Goal: Task Accomplishment & Management: Use online tool/utility

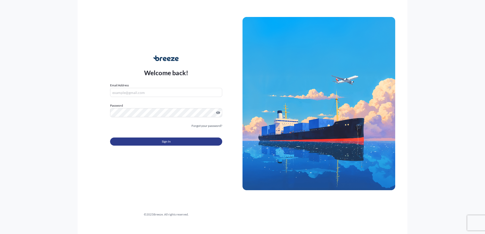
type input "[EMAIL_ADDRESS][DOMAIN_NAME]"
click at [148, 138] on button "Sign In" at bounding box center [166, 142] width 112 height 8
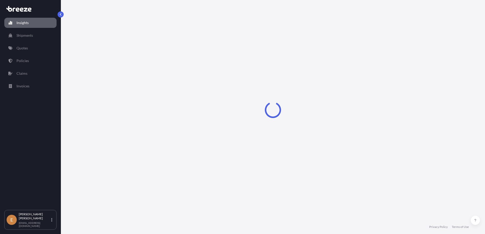
select select "2025"
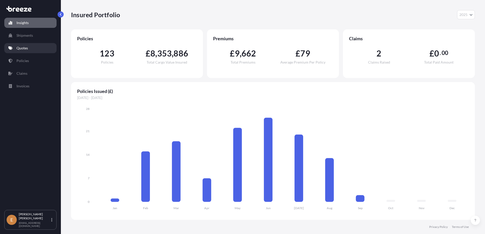
click at [27, 49] on p "Quotes" at bounding box center [21, 48] width 11 height 5
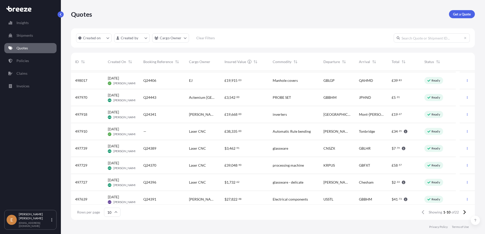
scroll to position [36, 0]
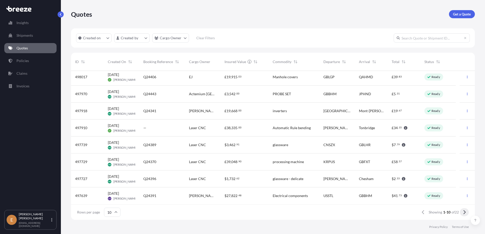
click at [465, 214] on icon at bounding box center [464, 212] width 3 height 5
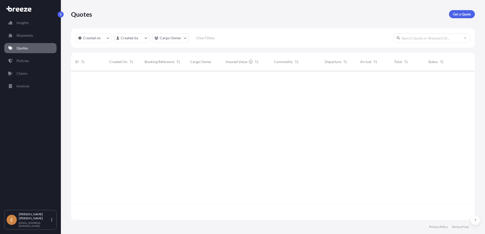
scroll to position [0, 0]
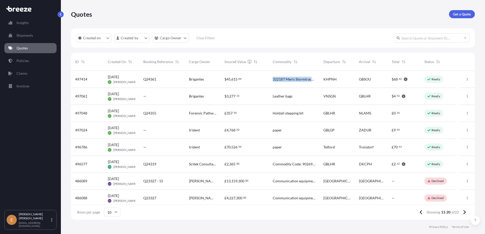
click at [315, 74] on div "322187 Men's Stormtracker Sensor Windbloc Gloves – By weight: 60% Polyester, 40…" at bounding box center [293, 79] width 51 height 17
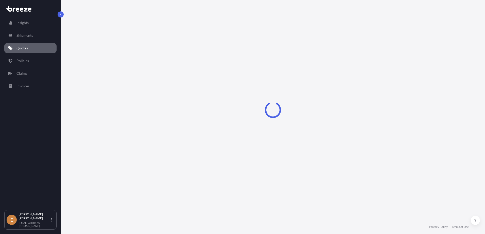
select select "Sea"
select select "Road"
select select "1"
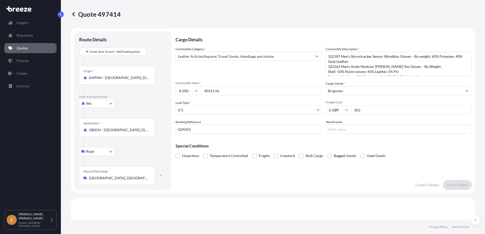
click at [73, 14] on icon at bounding box center [73, 14] width 3 height 4
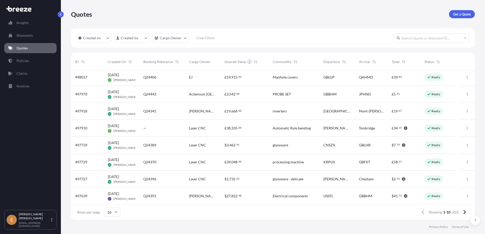
scroll to position [36, 0]
click at [464, 211] on icon at bounding box center [464, 212] width 3 height 5
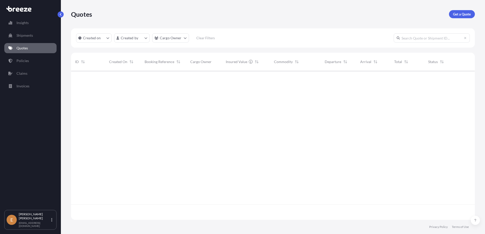
scroll to position [0, 0]
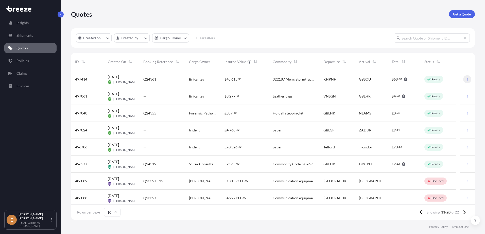
click at [464, 77] on button "button" at bounding box center [467, 79] width 8 height 8
click at [447, 90] on p "Duplicate quote" at bounding box center [442, 89] width 25 height 5
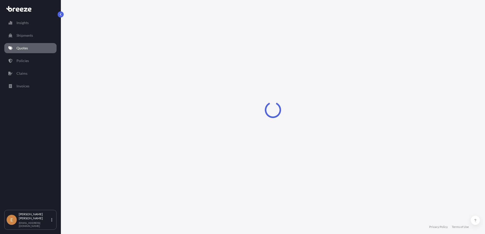
select select "Sea"
select select "Road"
select select "1"
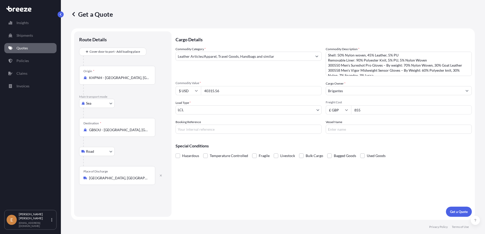
scroll to position [26, 0]
drag, startPoint x: 227, startPoint y: 94, endPoint x: 199, endPoint y: 88, distance: 27.7
click at [199, 88] on div "$ USD 40315.56" at bounding box center [248, 90] width 146 height 9
paste input "7934"
type input "79345.56"
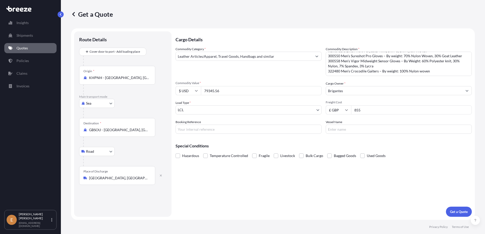
drag, startPoint x: 383, startPoint y: 111, endPoint x: 339, endPoint y: 108, distance: 44.2
click at [339, 108] on div "£ GBP 855" at bounding box center [398, 109] width 146 height 9
type input "1200"
click at [250, 130] on input "Booking Reference" at bounding box center [248, 129] width 146 height 9
type input "J44647//J44652"
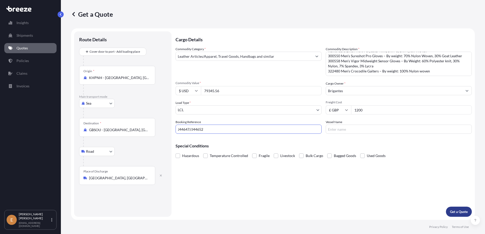
click at [457, 211] on p "Get a Quote" at bounding box center [459, 211] width 18 height 5
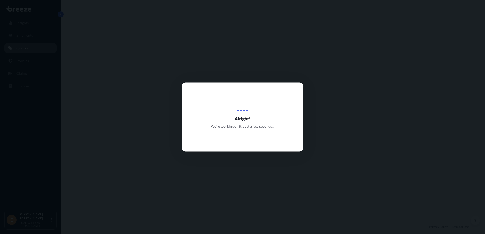
select select "Sea"
select select "Road"
select select "1"
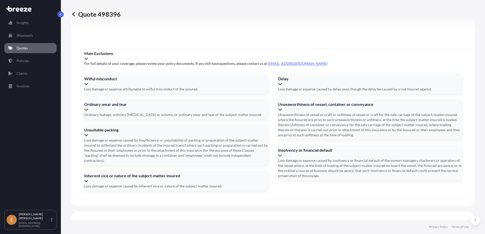
scroll to position [611, 0]
